Goal: Find contact information: Find contact information

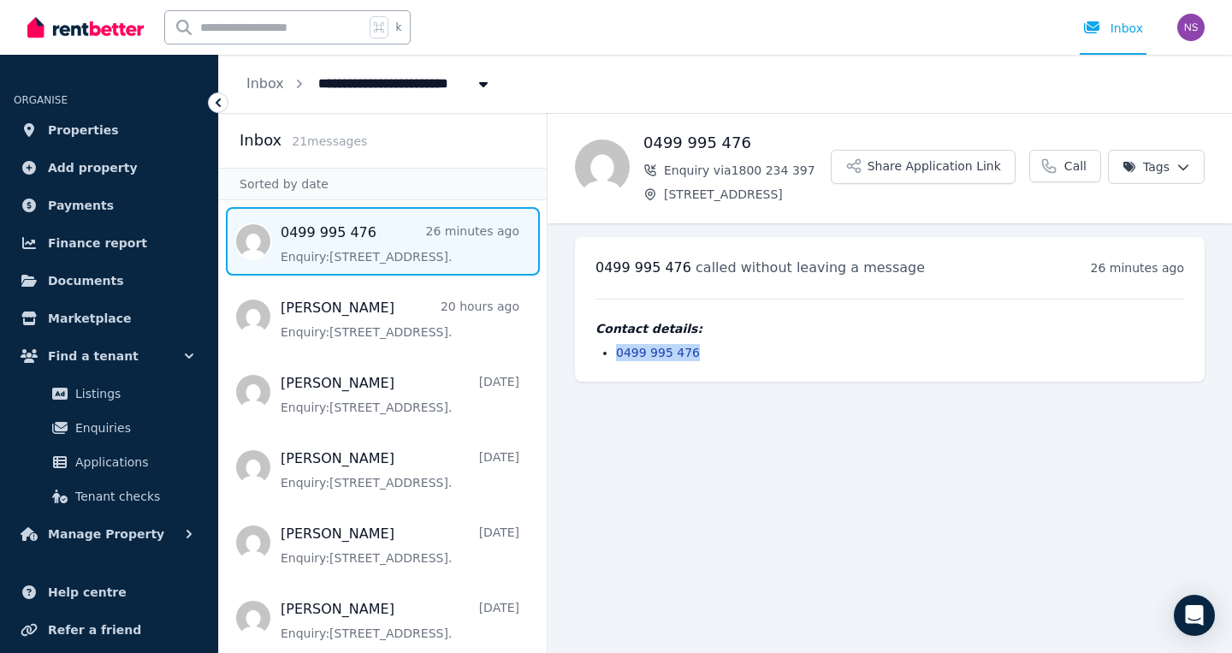
drag, startPoint x: 698, startPoint y: 357, endPoint x: 617, endPoint y: 357, distance: 81.3
click at [617, 357] on li "0499 995 476" at bounding box center [900, 352] width 568 height 17
copy link "0499 995 476"
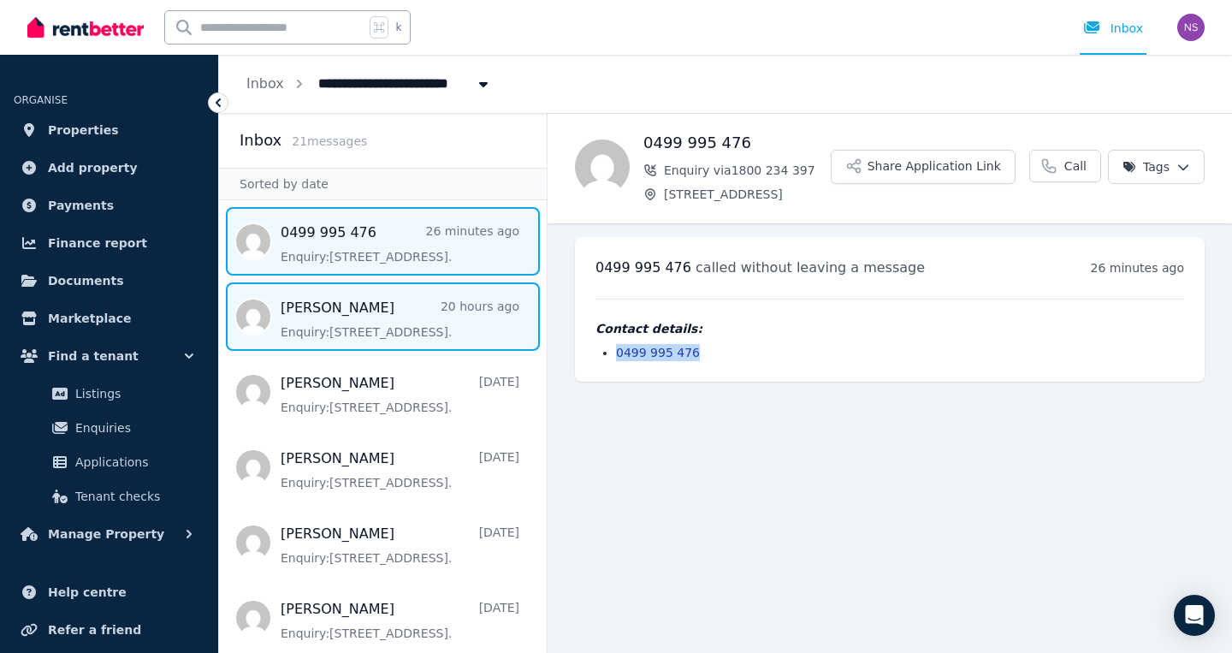
click at [353, 304] on span "Message list" at bounding box center [383, 316] width 328 height 68
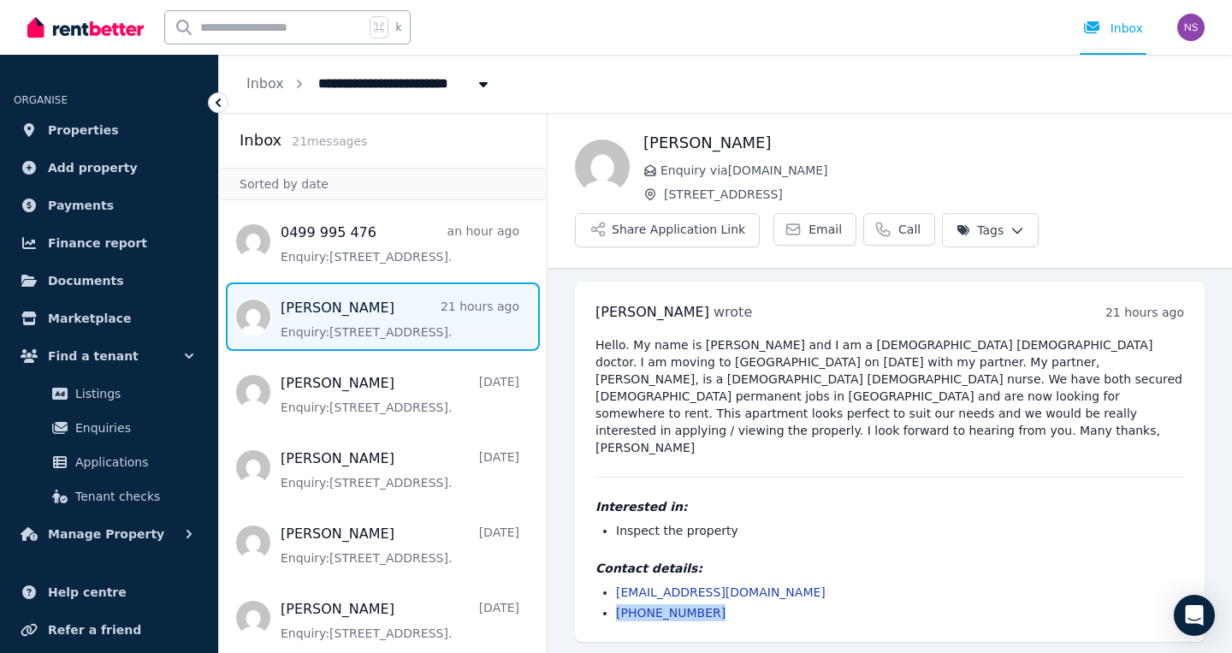
drag, startPoint x: 709, startPoint y: 584, endPoint x: 615, endPoint y: 579, distance: 94.2
click at [615, 584] on ul "[EMAIL_ADDRESS][DOMAIN_NAME] [PHONE_NUMBER]" at bounding box center [890, 603] width 589 height 38
copy link "[PHONE_NUMBER]"
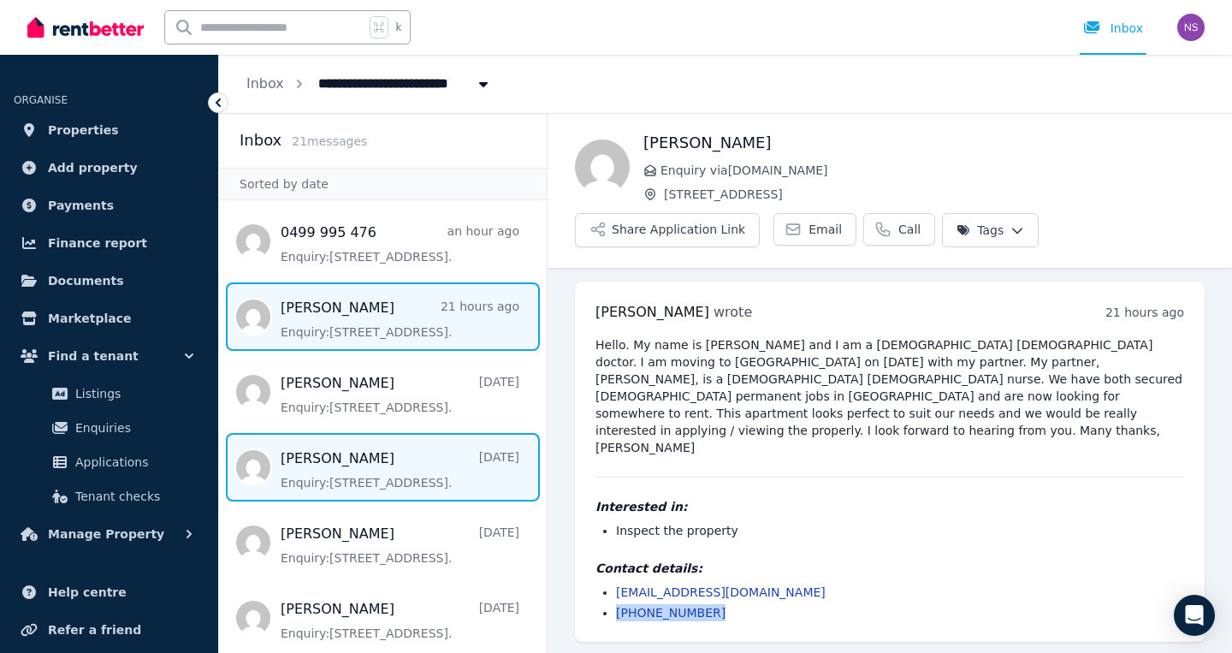
click at [360, 451] on span "Message list" at bounding box center [383, 467] width 328 height 68
